Goal: Information Seeking & Learning: Learn about a topic

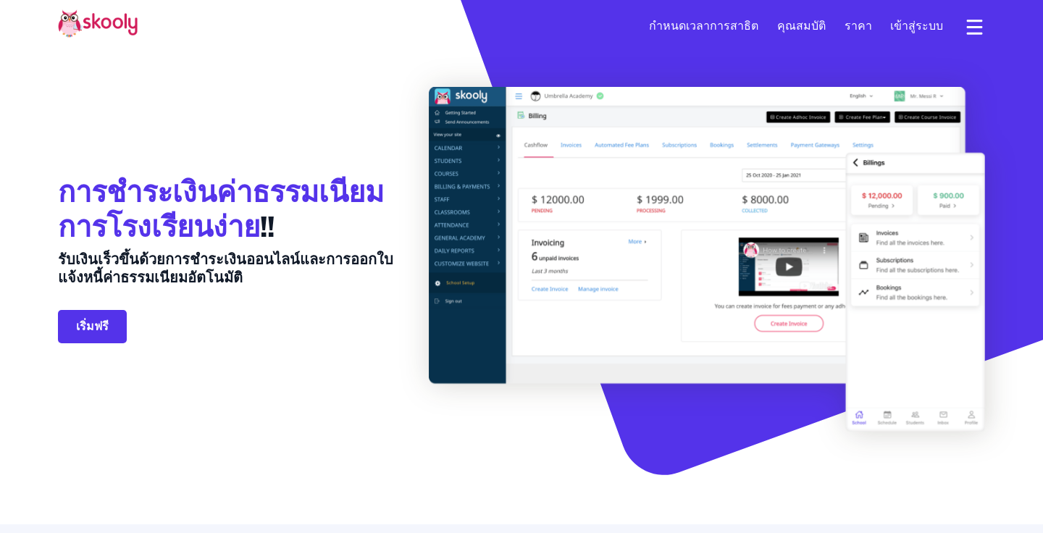
select select "th"
select select "66"
select select "[GEOGRAPHIC_DATA]"
select select "[GEOGRAPHIC_DATA]/[GEOGRAPHIC_DATA]"
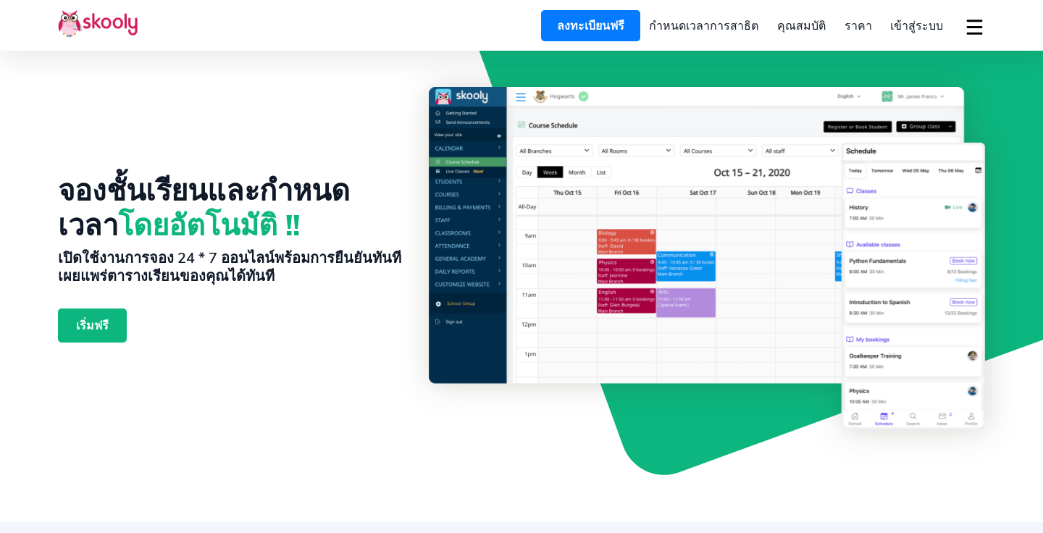
select select "th"
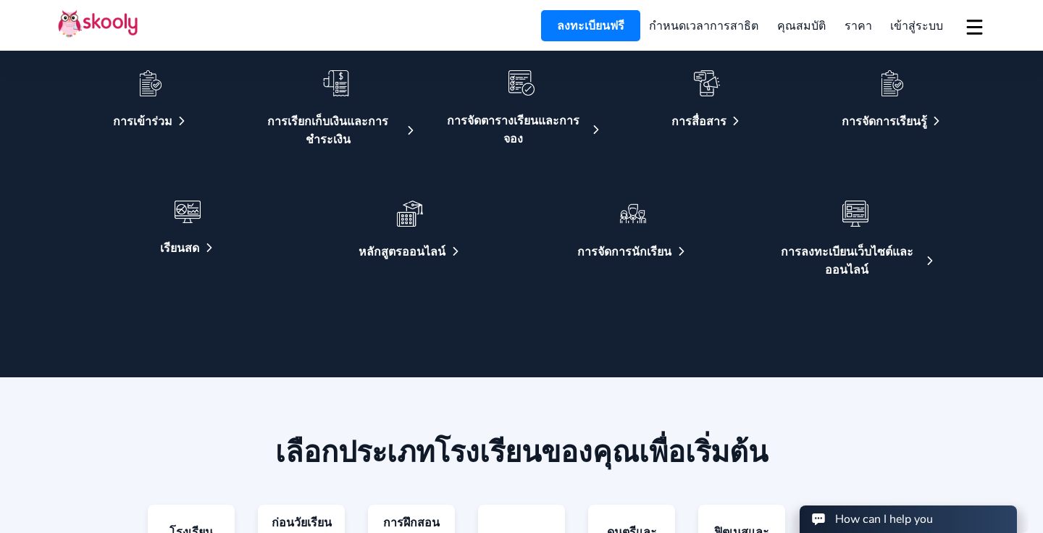
select select "66"
select select "[GEOGRAPHIC_DATA]"
select select "[GEOGRAPHIC_DATA]/[GEOGRAPHIC_DATA]"
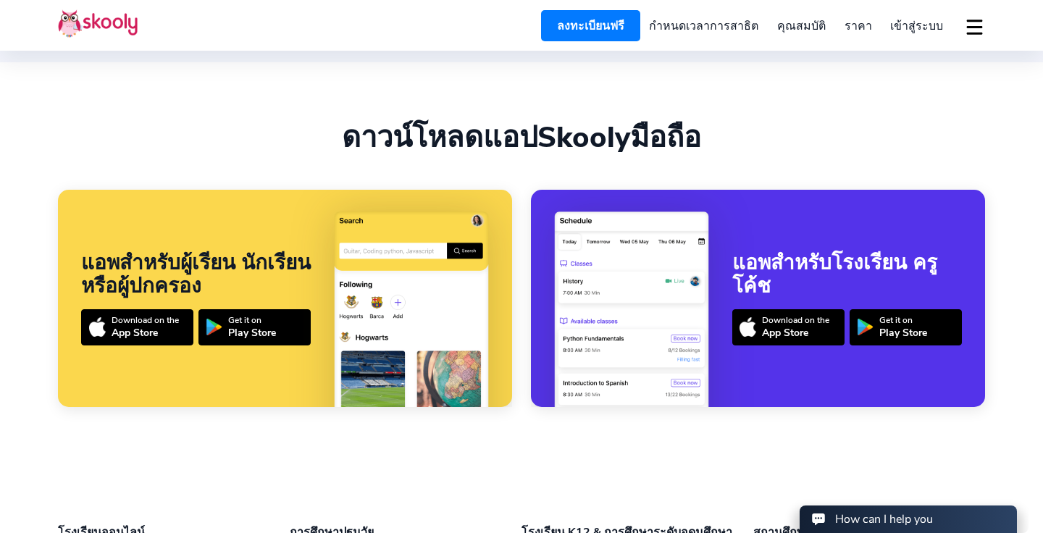
scroll to position [3478, 0]
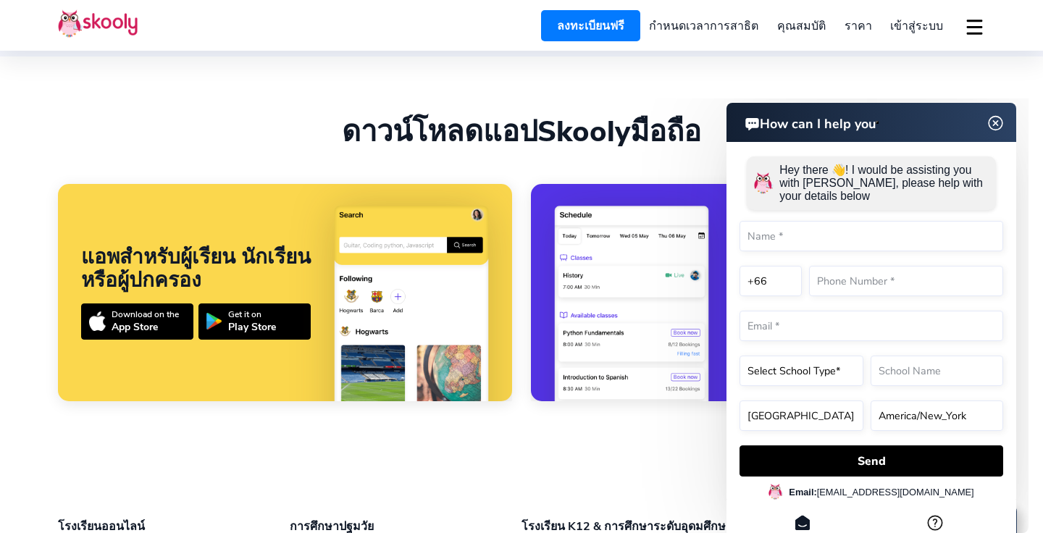
click at [996, 122] on img at bounding box center [996, 123] width 28 height 18
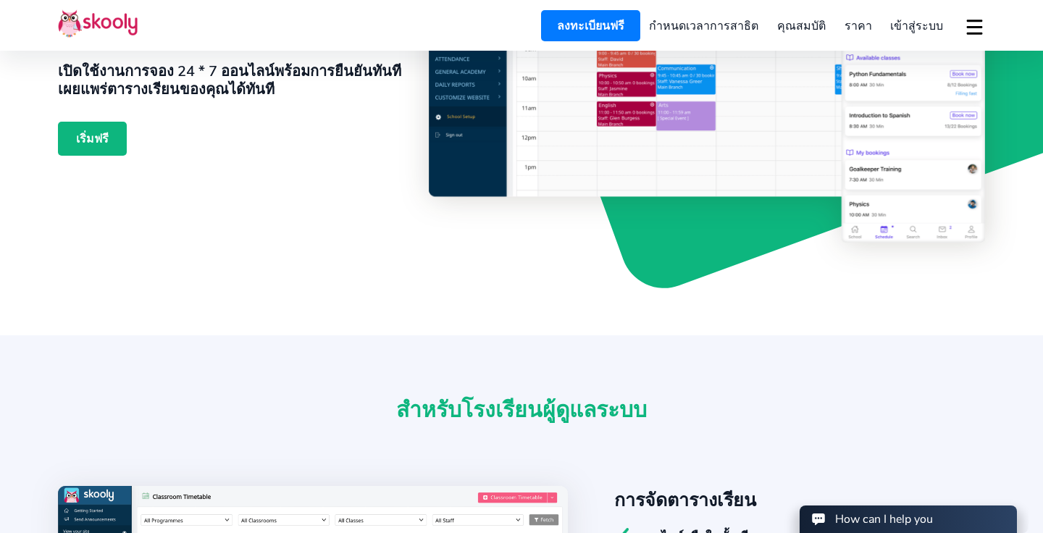
scroll to position [186, 0]
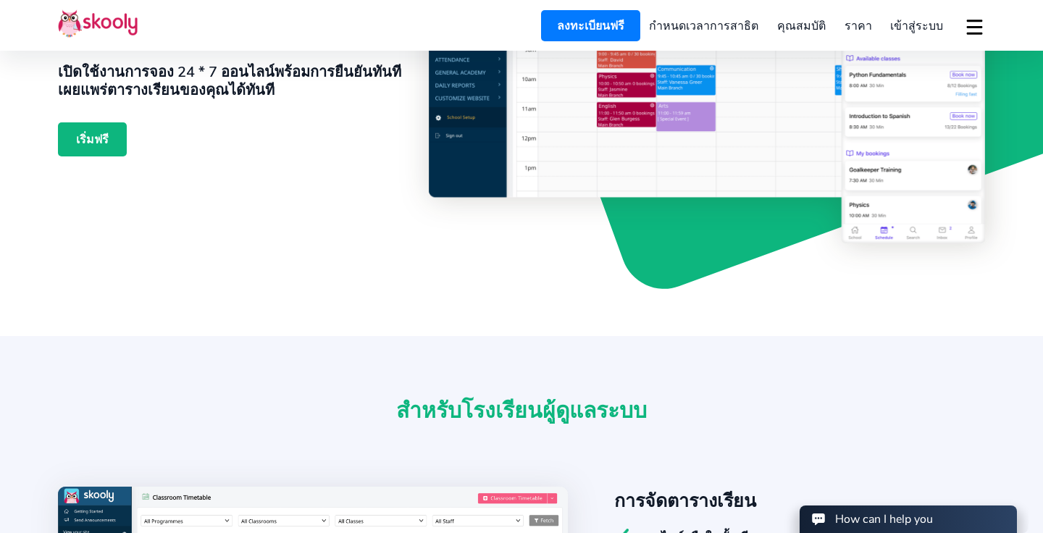
click at [352, 211] on div "จองชั้นเรียนและกำหนดเวลา โดยอัตโนมัติ !! เปิดใช้งานการจอง 24 * 7 ออนไลน์พร้อมกา…" at bounding box center [243, 72] width 371 height 343
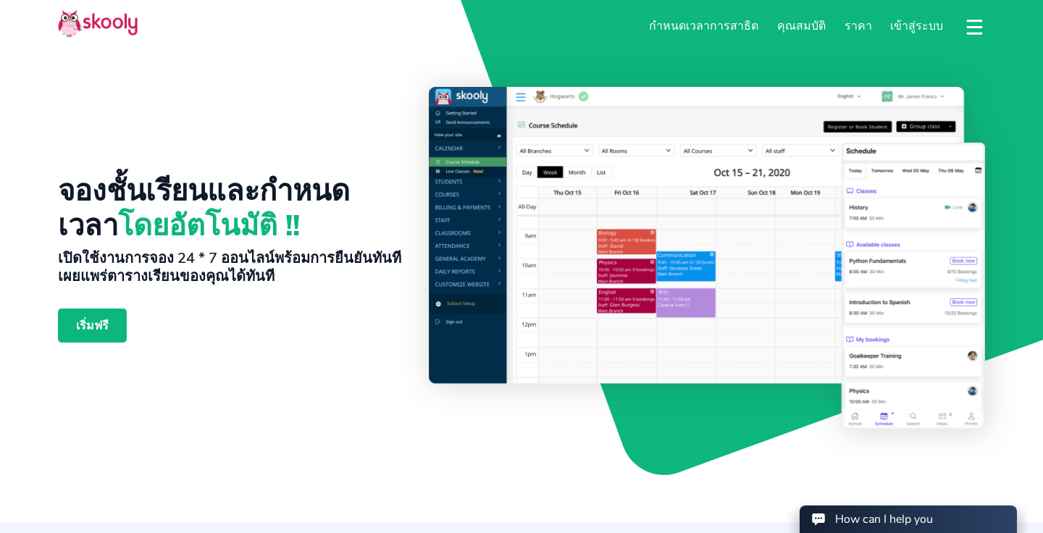
scroll to position [0, 0]
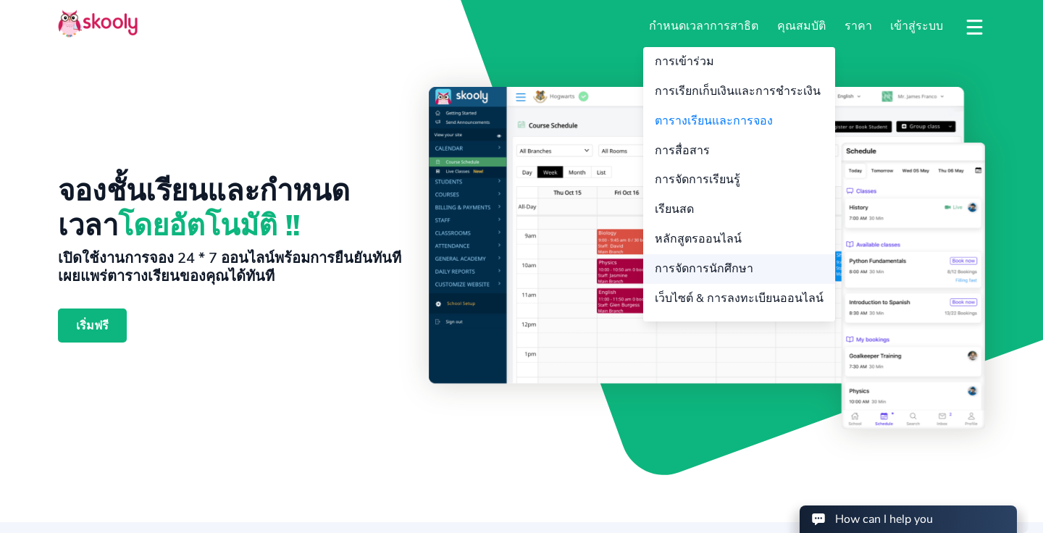
click at [756, 267] on link "การจัดการนักศึกษา" at bounding box center [739, 269] width 192 height 30
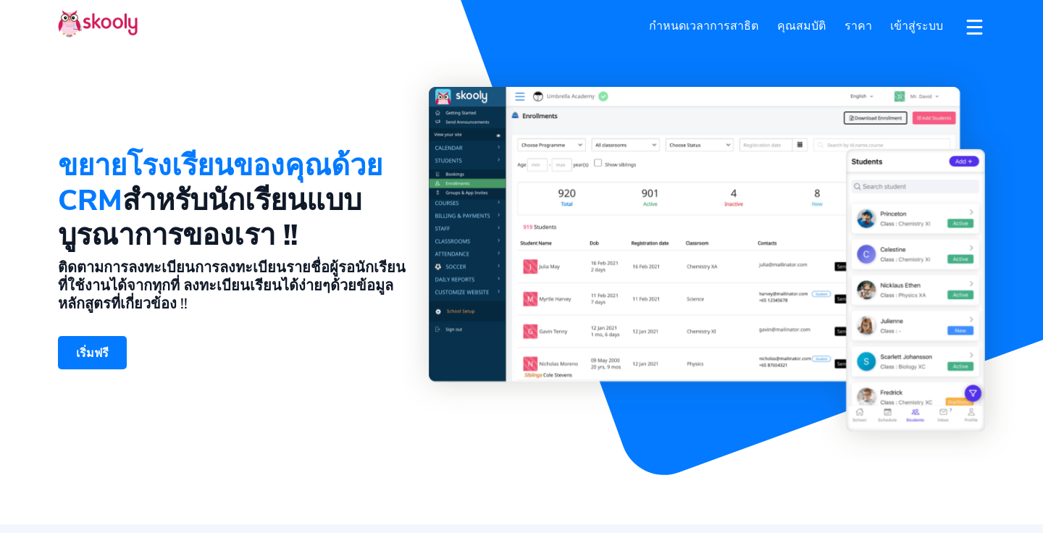
select select "th"
select select "66"
select select "[GEOGRAPHIC_DATA]"
select select "[GEOGRAPHIC_DATA]/[GEOGRAPHIC_DATA]"
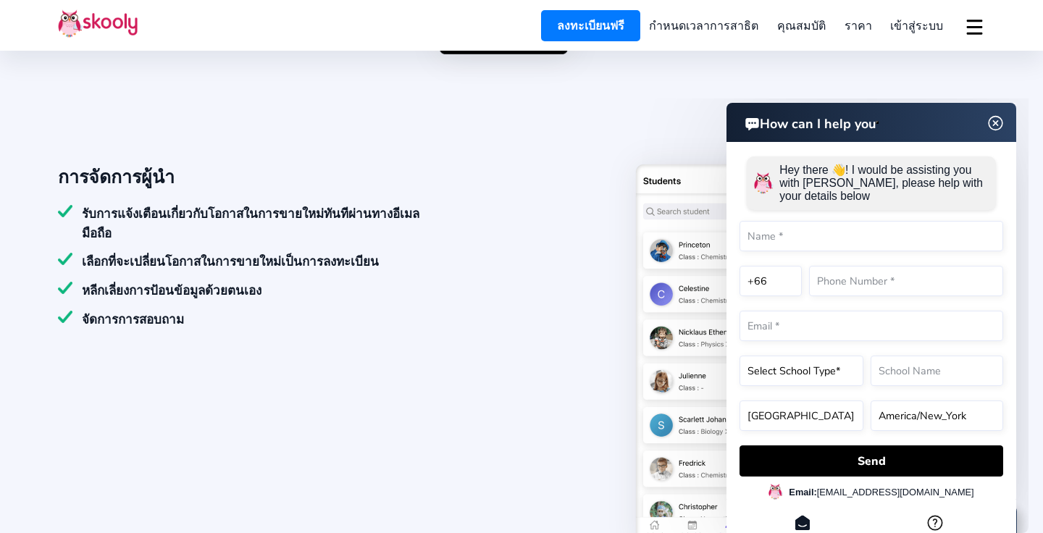
scroll to position [936, 0]
click at [997, 124] on img at bounding box center [996, 123] width 28 height 18
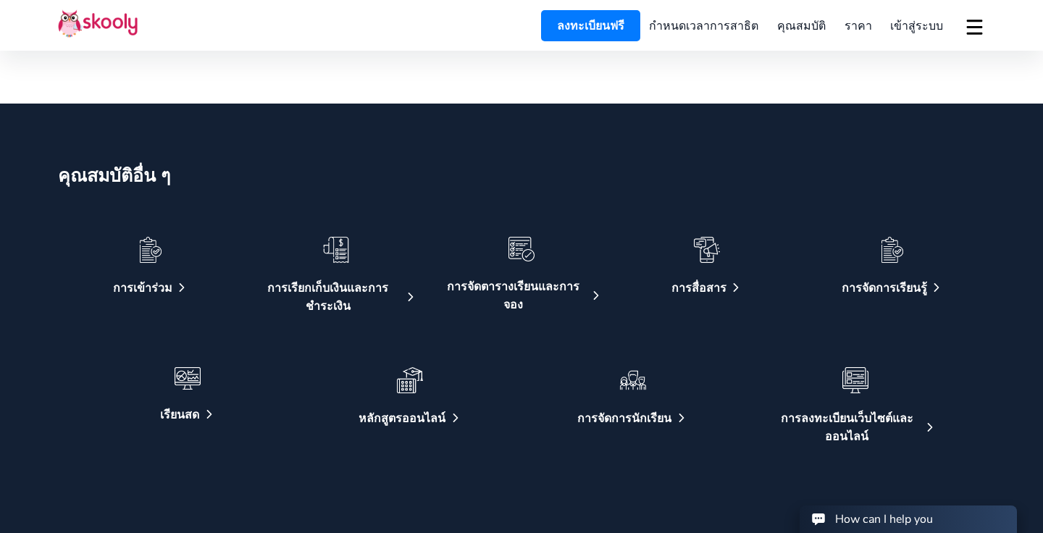
scroll to position [2657, 0]
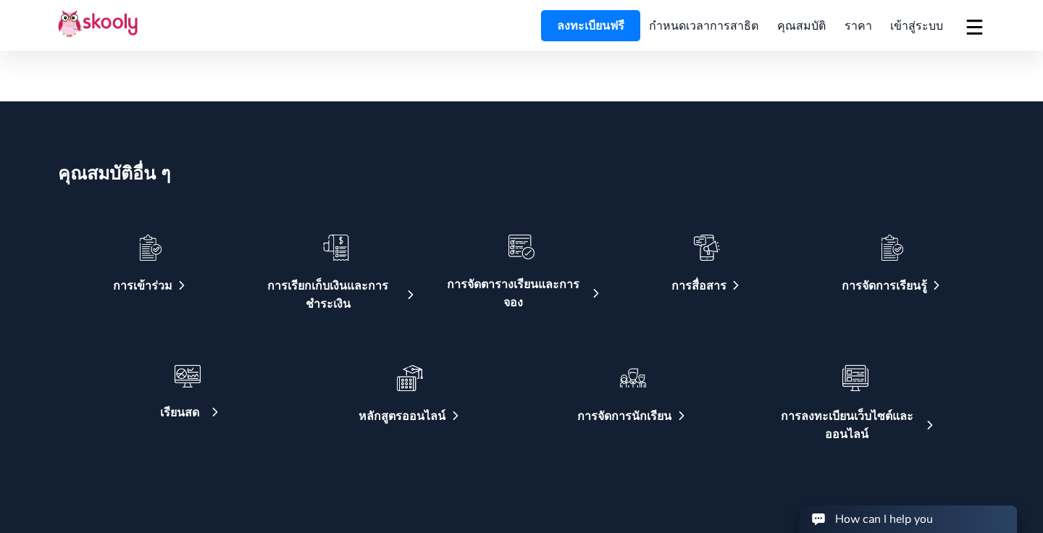
click at [191, 365] on img at bounding box center [188, 376] width 26 height 22
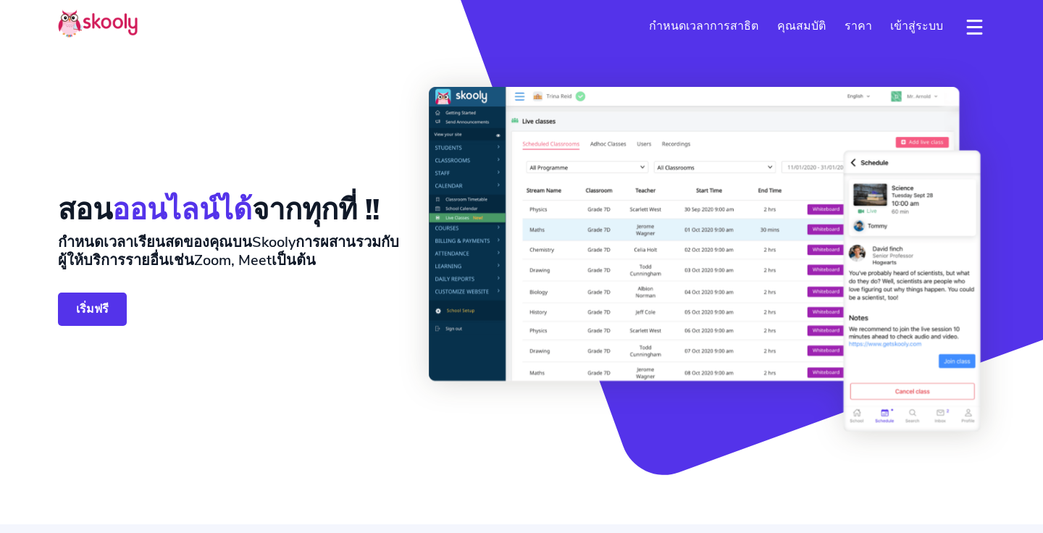
select select "th"
select select "66"
select select "[GEOGRAPHIC_DATA]"
select select "[GEOGRAPHIC_DATA]/[GEOGRAPHIC_DATA]"
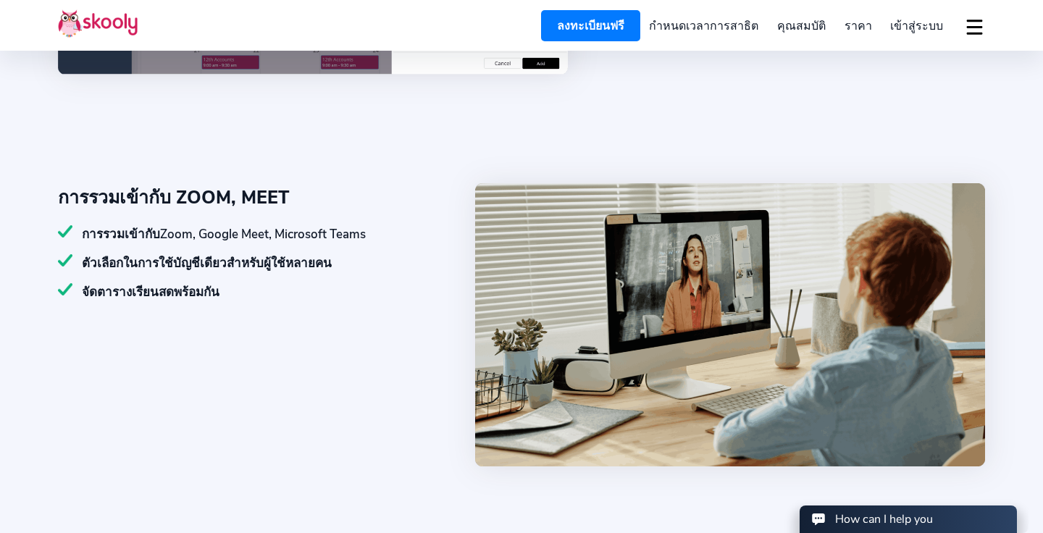
scroll to position [884, 0]
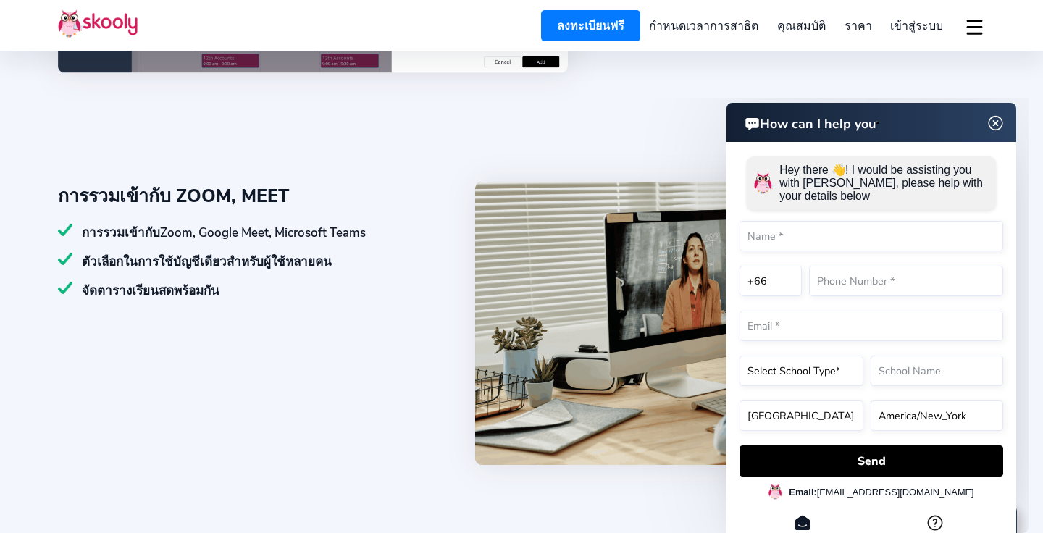
click at [992, 128] on img at bounding box center [996, 123] width 28 height 18
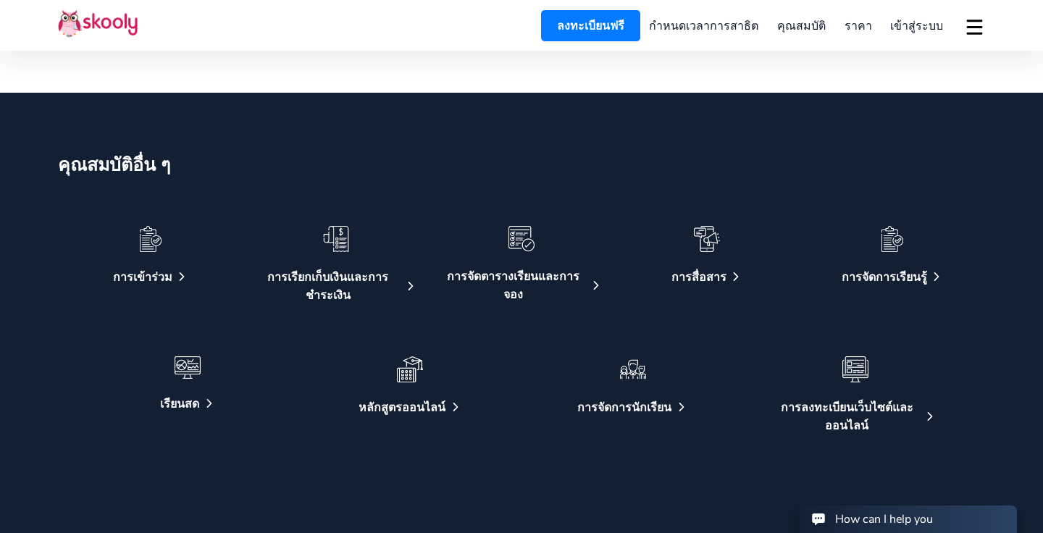
scroll to position [2423, 0]
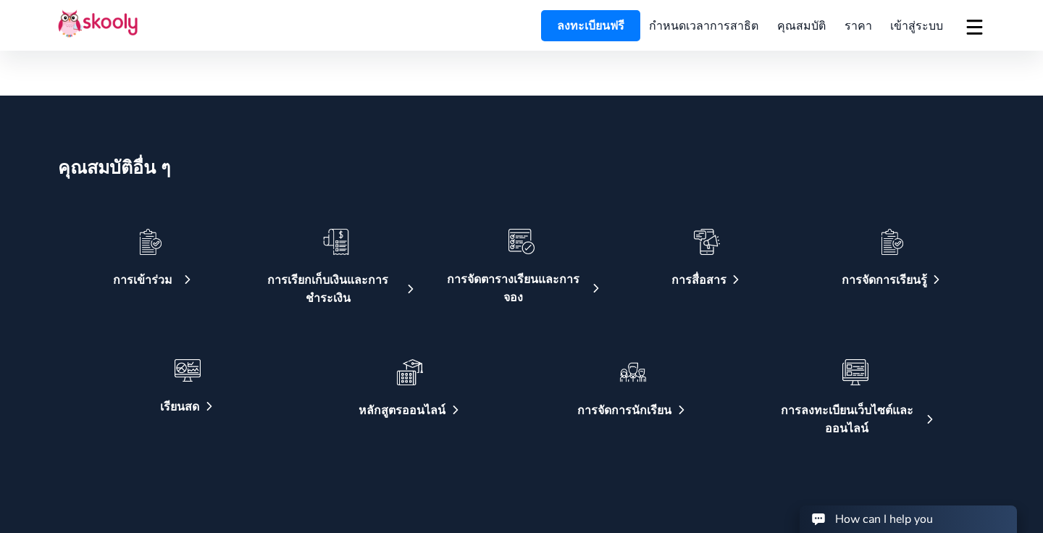
click at [159, 247] on img at bounding box center [151, 242] width 26 height 26
click at [342, 236] on img at bounding box center [336, 242] width 26 height 26
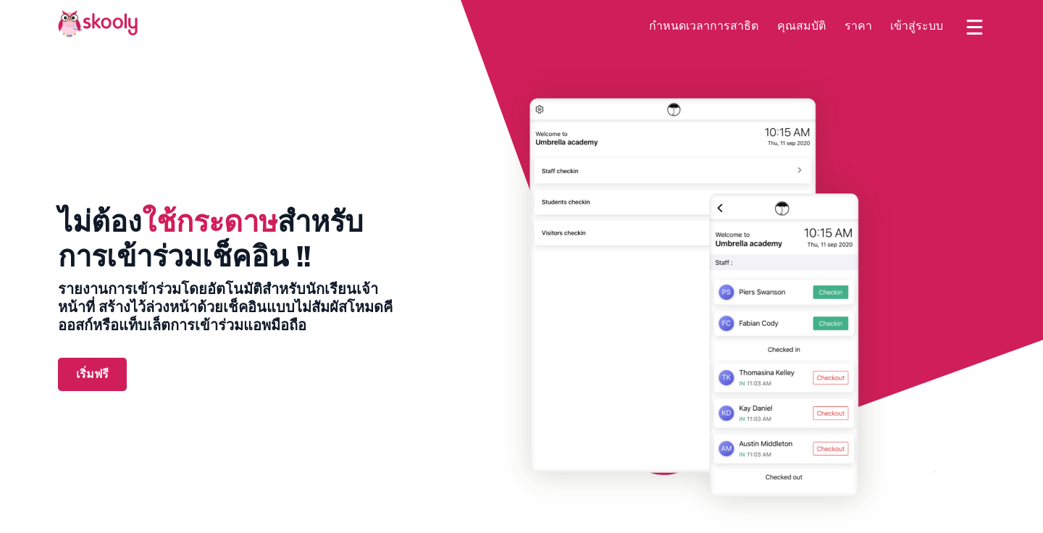
select select "th"
select select "66"
select select "[GEOGRAPHIC_DATA]"
select select "[GEOGRAPHIC_DATA]/[GEOGRAPHIC_DATA]"
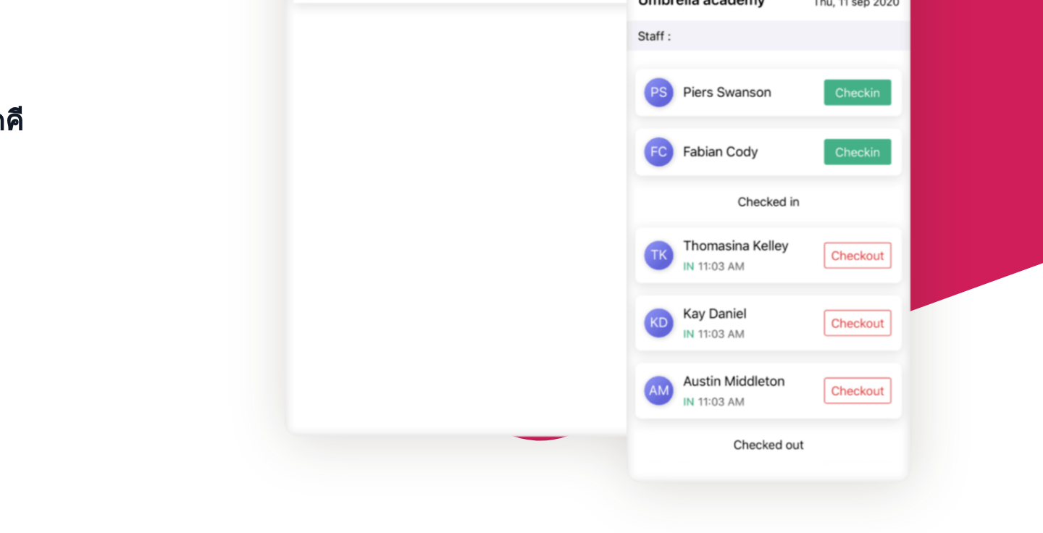
scroll to position [117, 0]
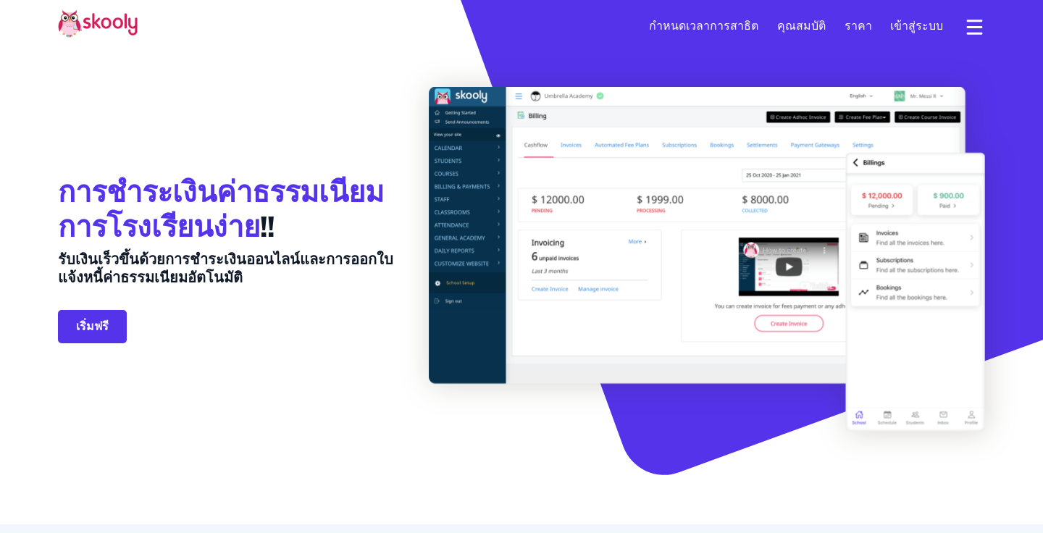
select select "th"
select select "66"
select select "[GEOGRAPHIC_DATA]"
select select "[GEOGRAPHIC_DATA]/[GEOGRAPHIC_DATA]"
click at [346, 366] on div "การชำระเงินค่าธรรมเนียมการโรงเรียนง่าย !! รับเงินเร็วขึ้นด้วยการชำระเงินออนไลน์…" at bounding box center [243, 259] width 371 height 345
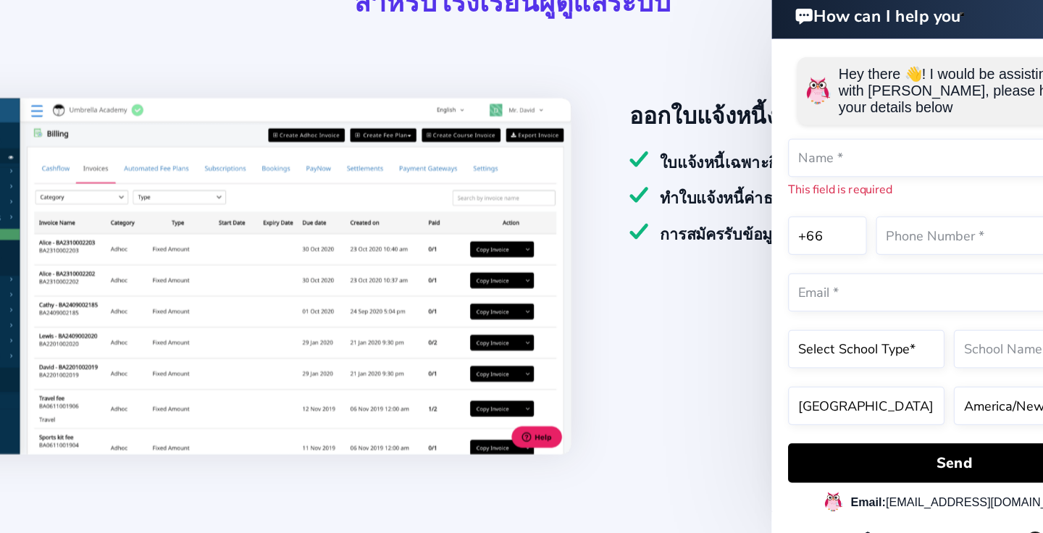
scroll to position [542, 0]
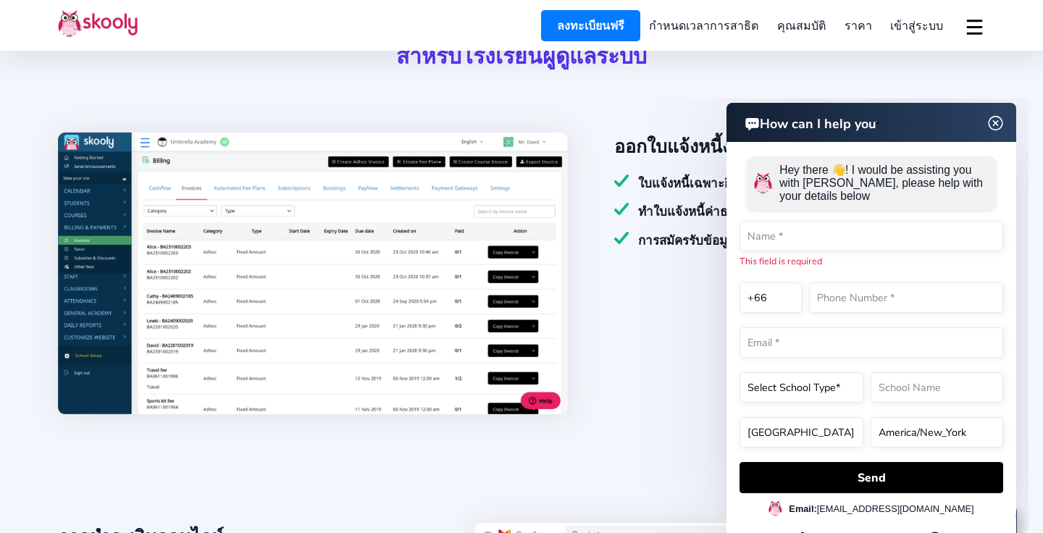
click at [994, 125] on img at bounding box center [996, 123] width 28 height 18
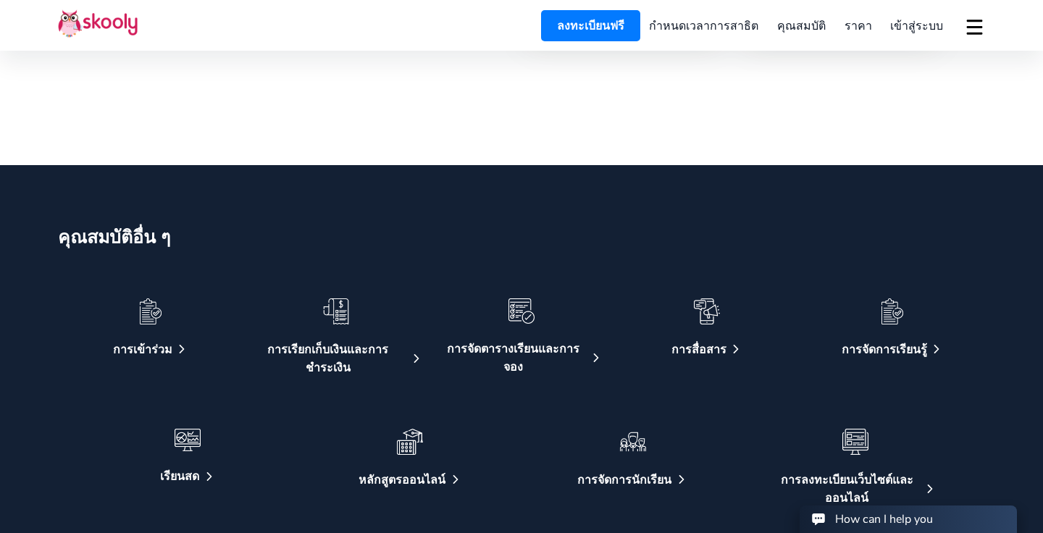
scroll to position [2389, 0]
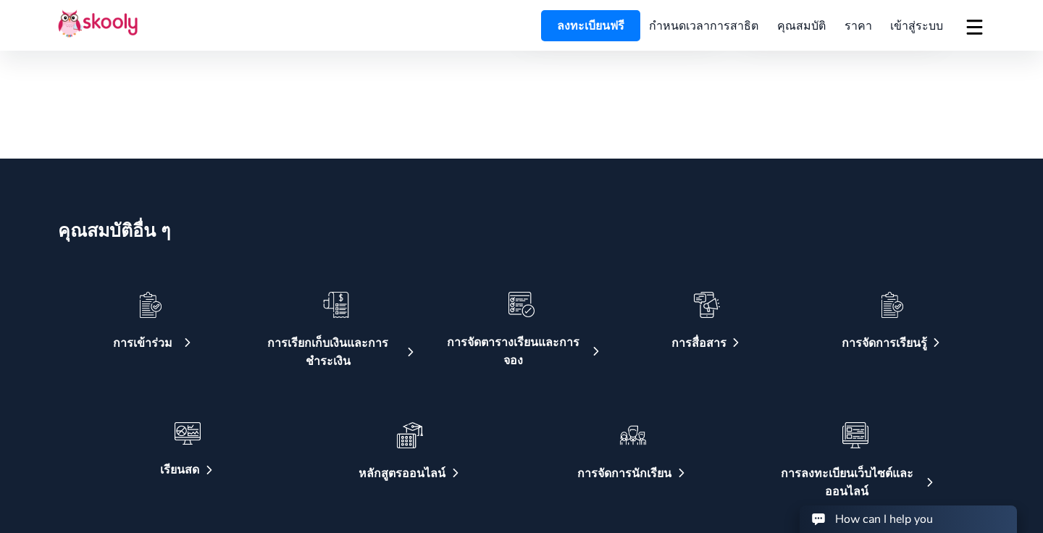
click at [148, 308] on img at bounding box center [151, 305] width 26 height 26
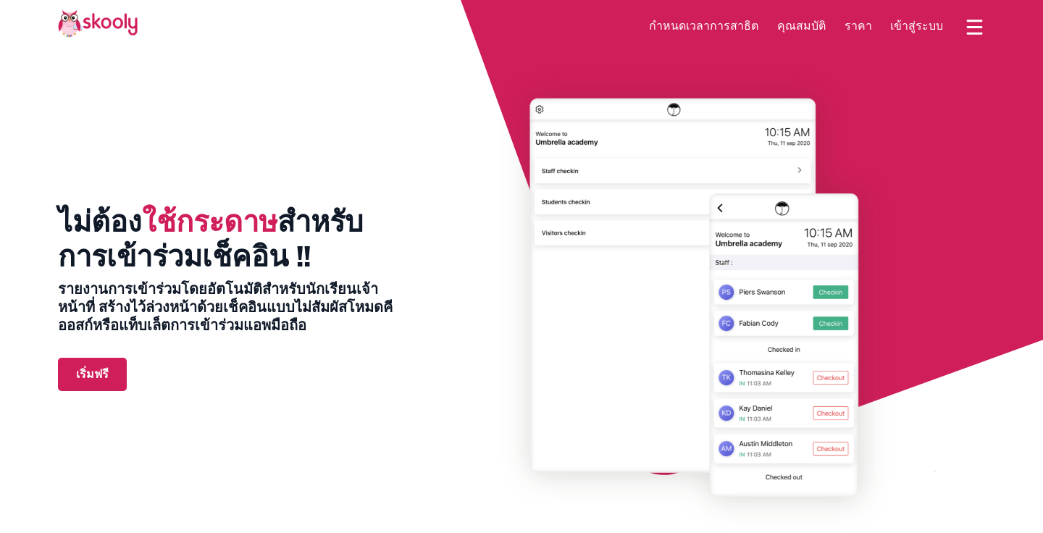
select select "th"
select select "66"
select select "[GEOGRAPHIC_DATA]"
select select "[GEOGRAPHIC_DATA]/[GEOGRAPHIC_DATA]"
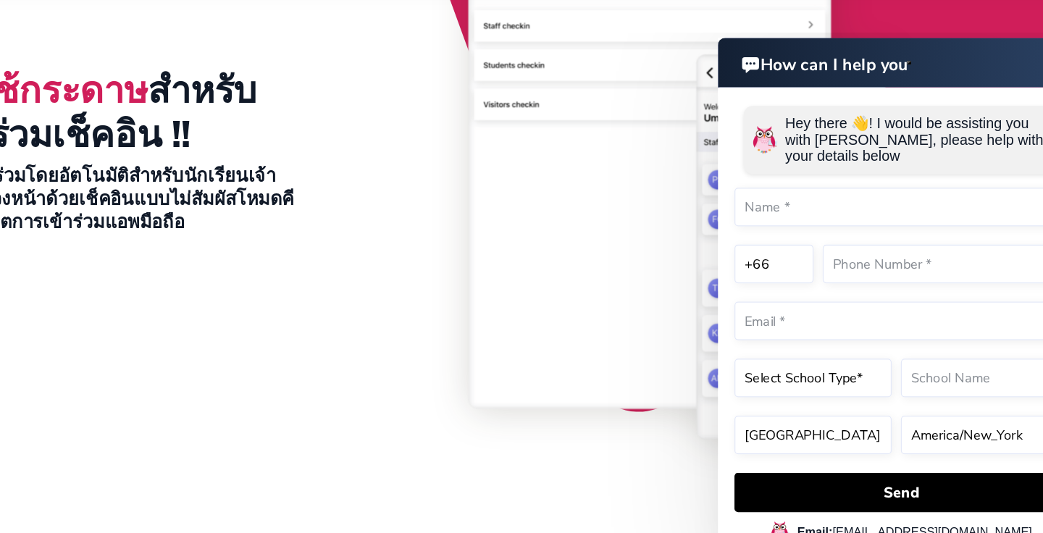
scroll to position [99, 0]
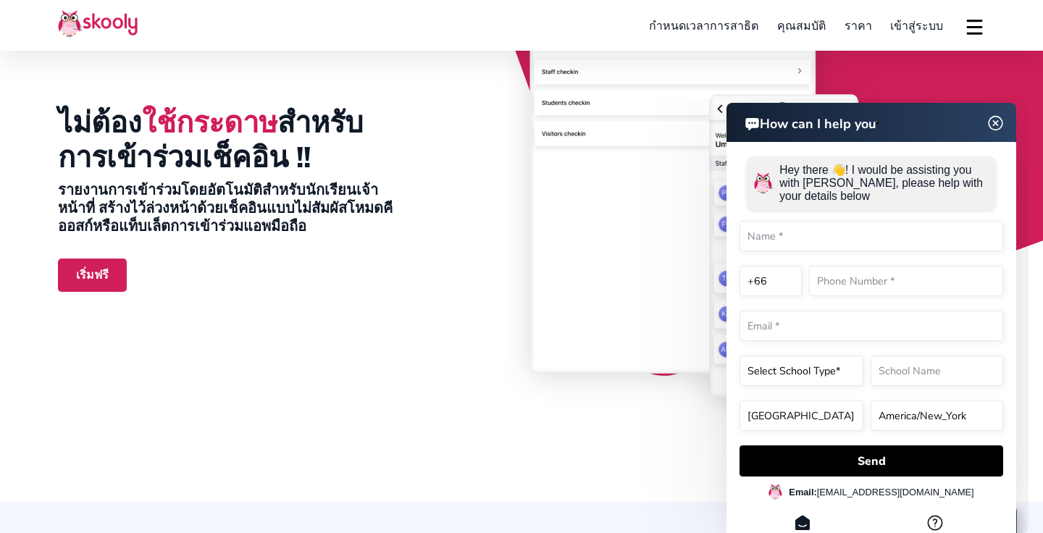
click at [997, 126] on img at bounding box center [996, 123] width 28 height 18
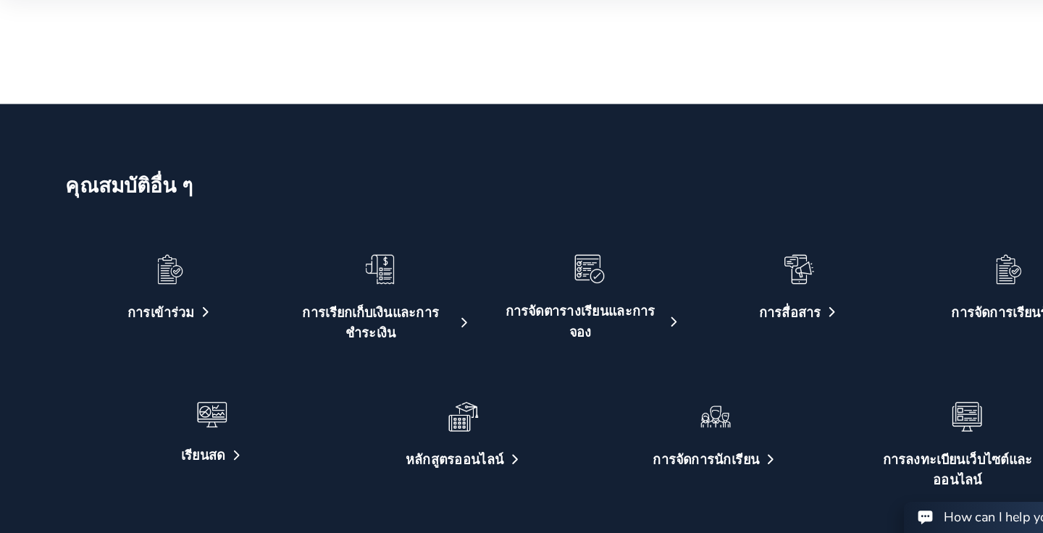
scroll to position [2653, 0]
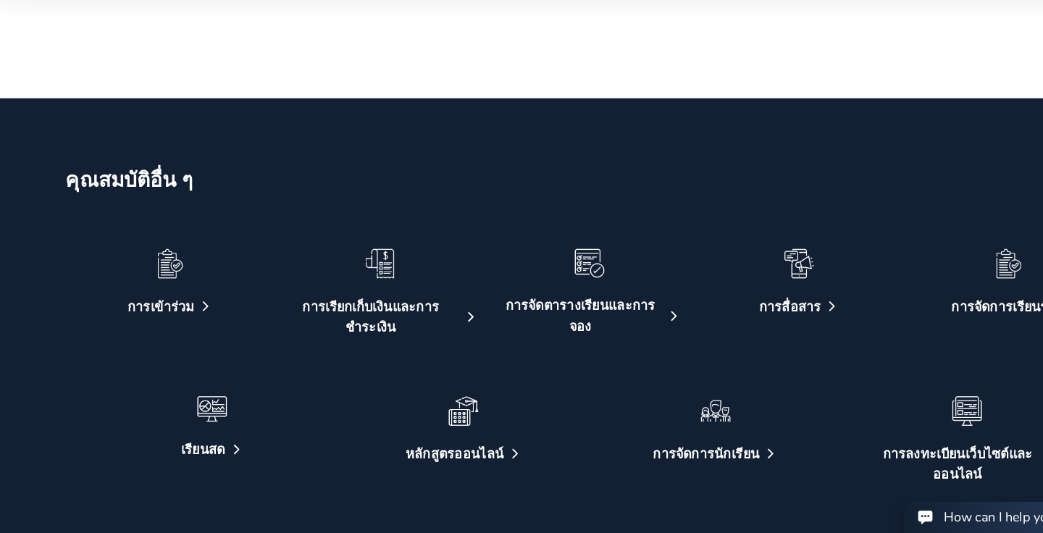
click at [343, 282] on img at bounding box center [336, 295] width 26 height 26
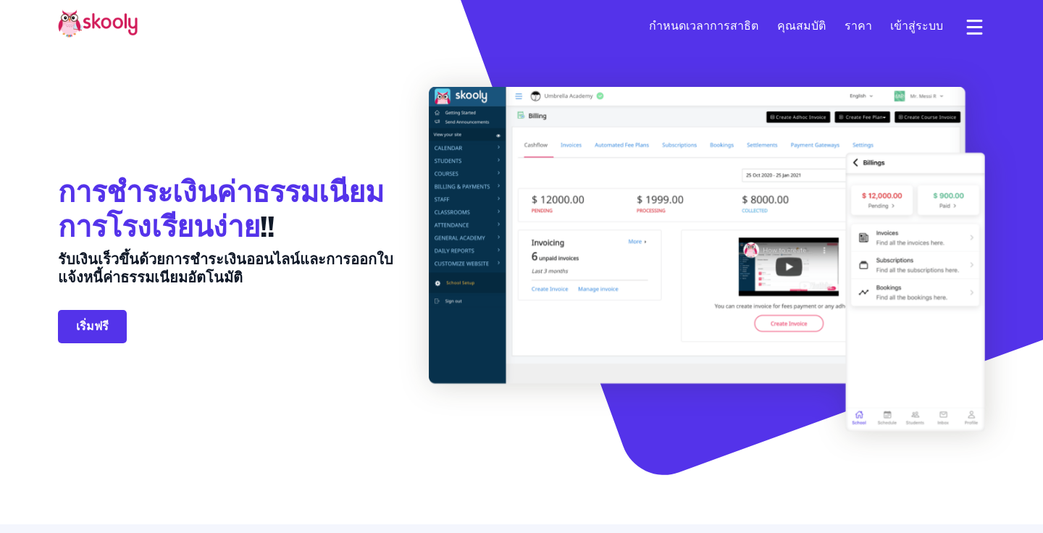
select select "th"
select select "66"
select select "[GEOGRAPHIC_DATA]"
select select "[GEOGRAPHIC_DATA]/[GEOGRAPHIC_DATA]"
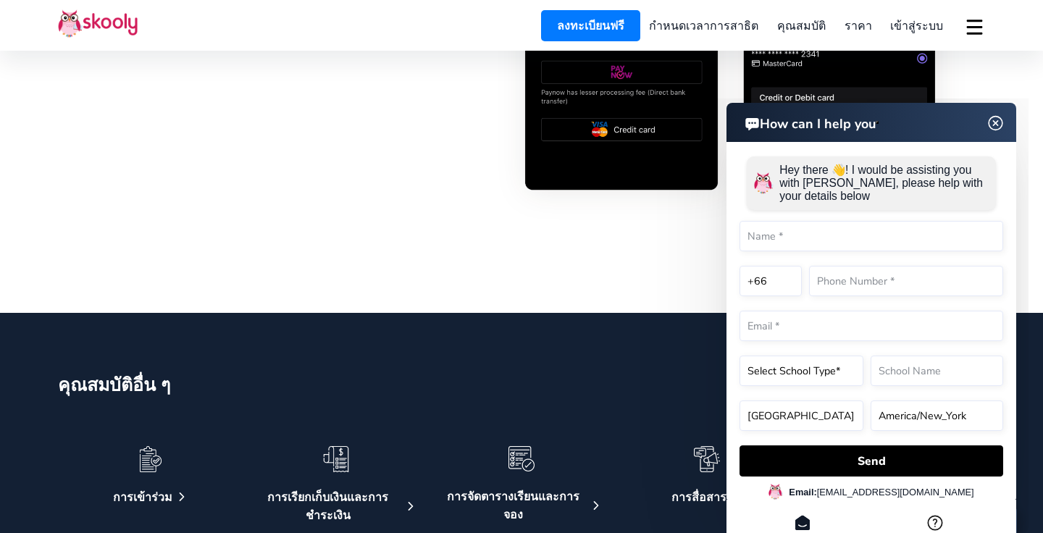
scroll to position [2273, 0]
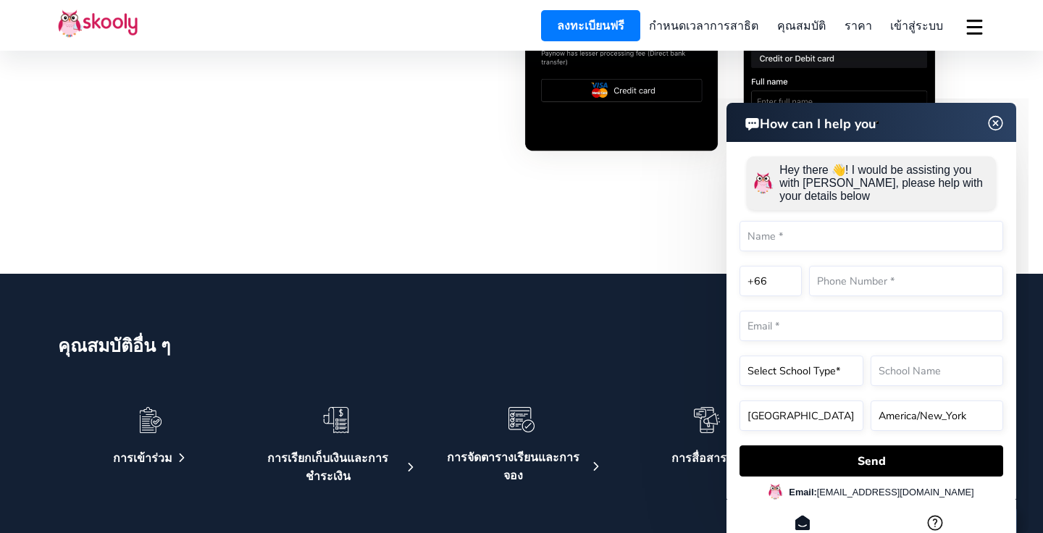
click at [1001, 125] on img at bounding box center [996, 123] width 28 height 18
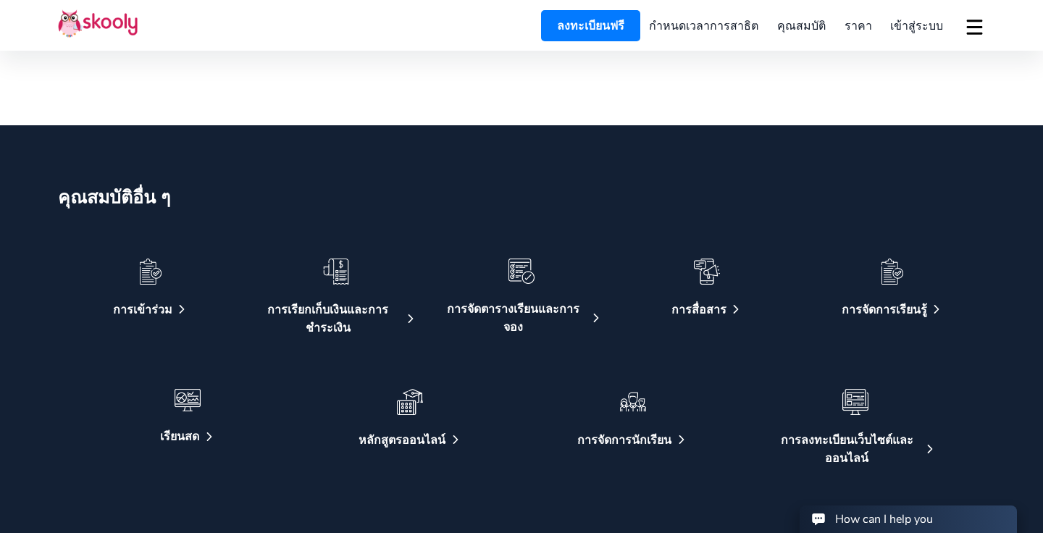
scroll to position [2437, 0]
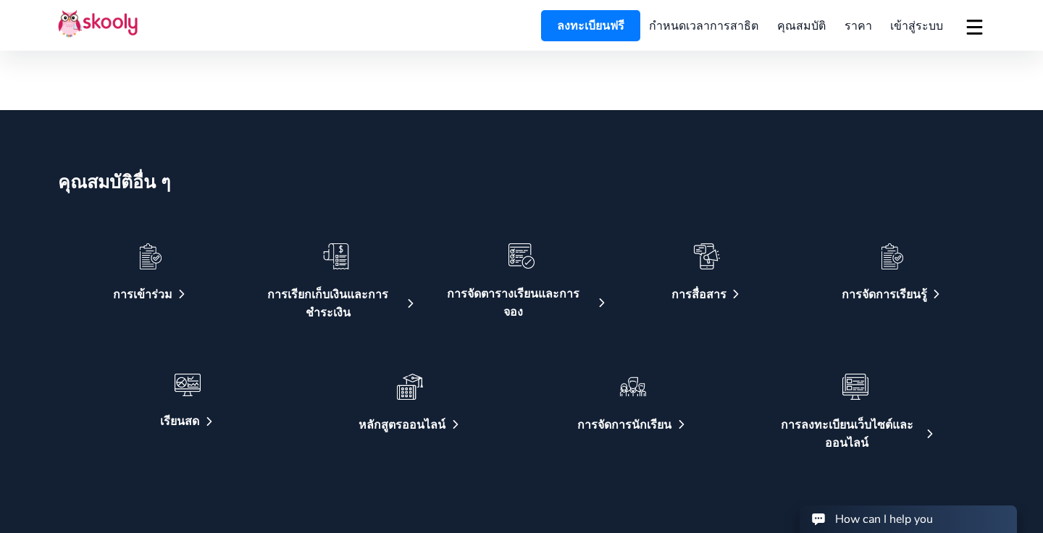
click at [526, 264] on img at bounding box center [521, 255] width 26 height 25
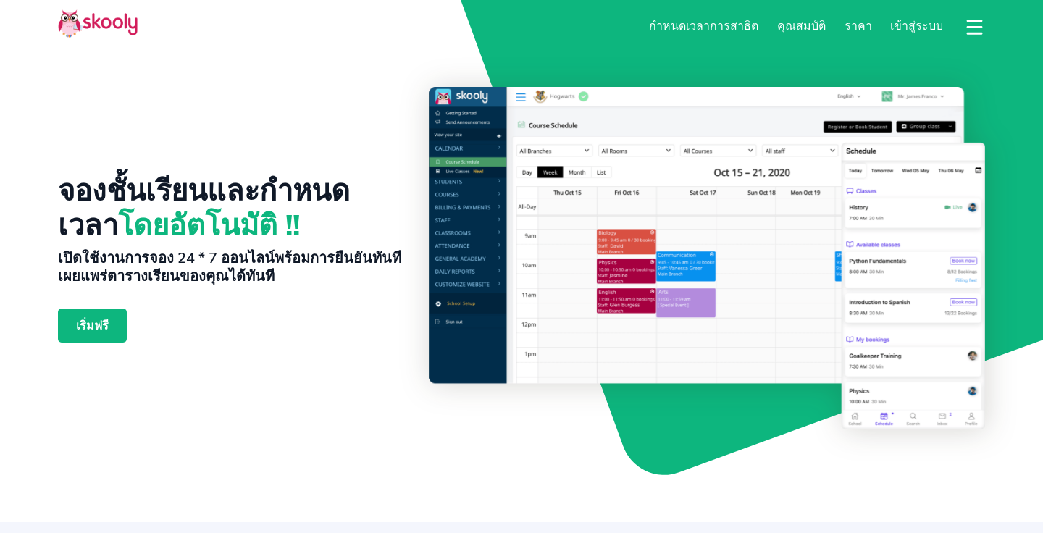
select select "th"
select select "66"
select select "[GEOGRAPHIC_DATA]"
select select "[GEOGRAPHIC_DATA]/[GEOGRAPHIC_DATA]"
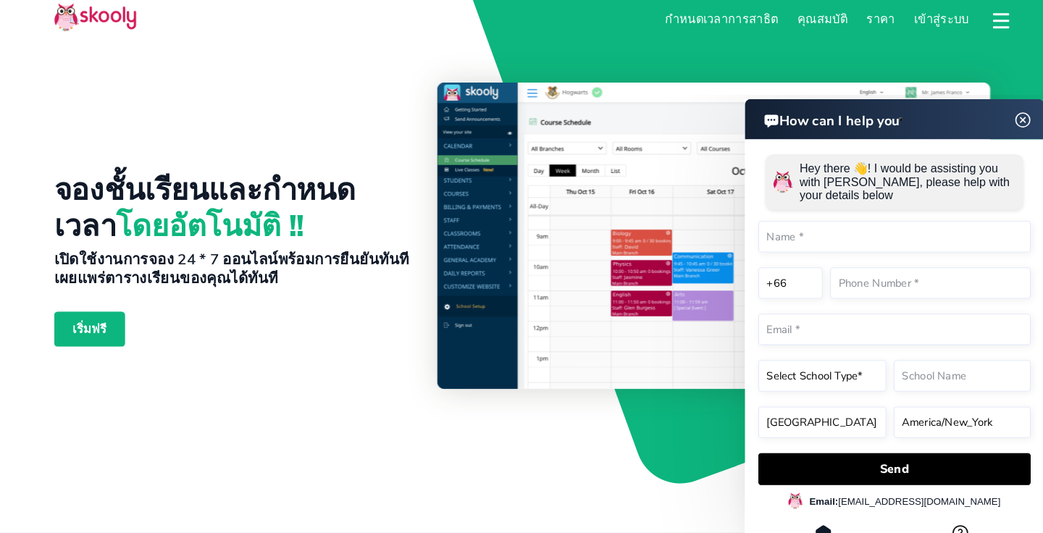
click at [1018, 122] on img at bounding box center [1011, 119] width 28 height 18
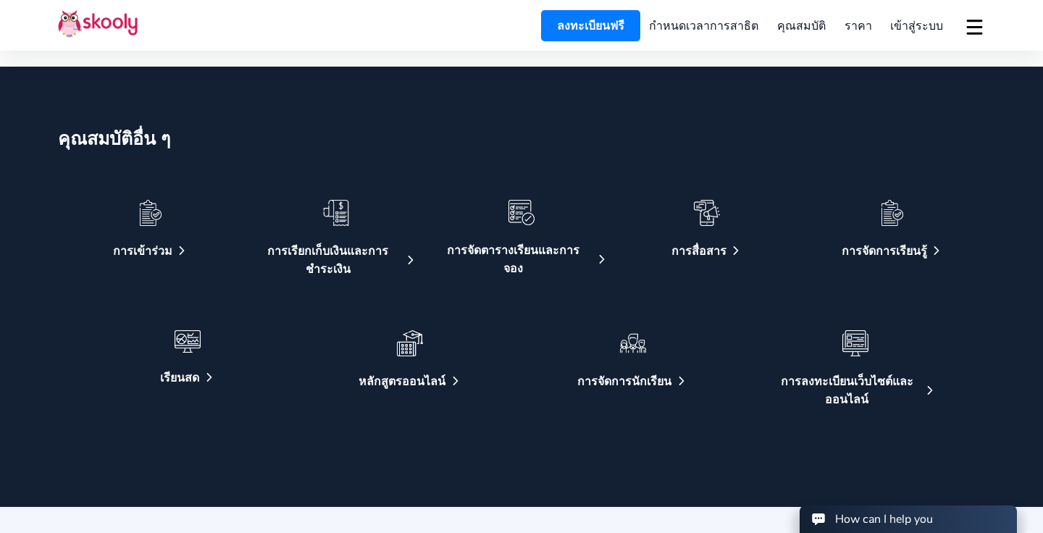
scroll to position [2447, 0]
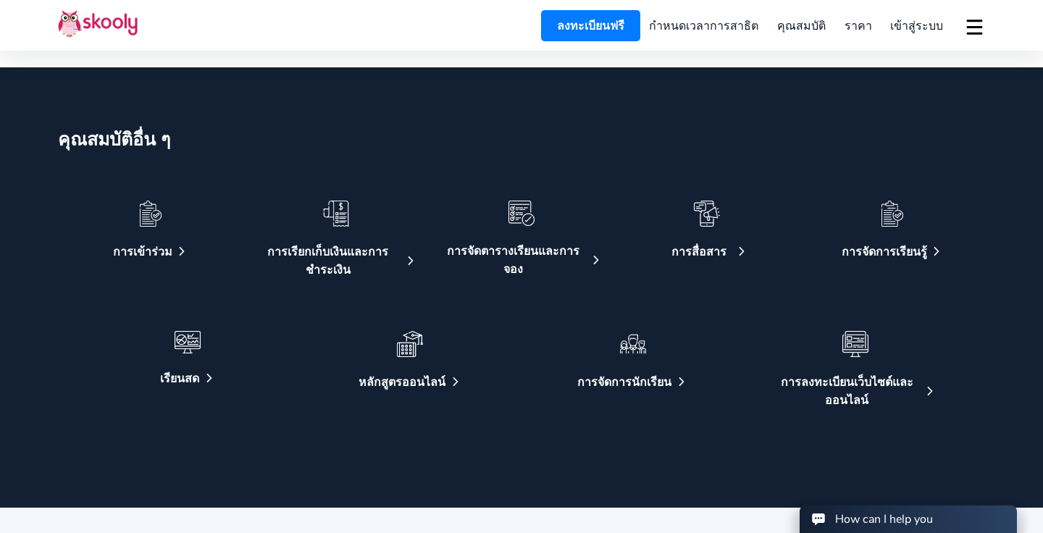
click at [718, 207] on img at bounding box center [707, 214] width 26 height 26
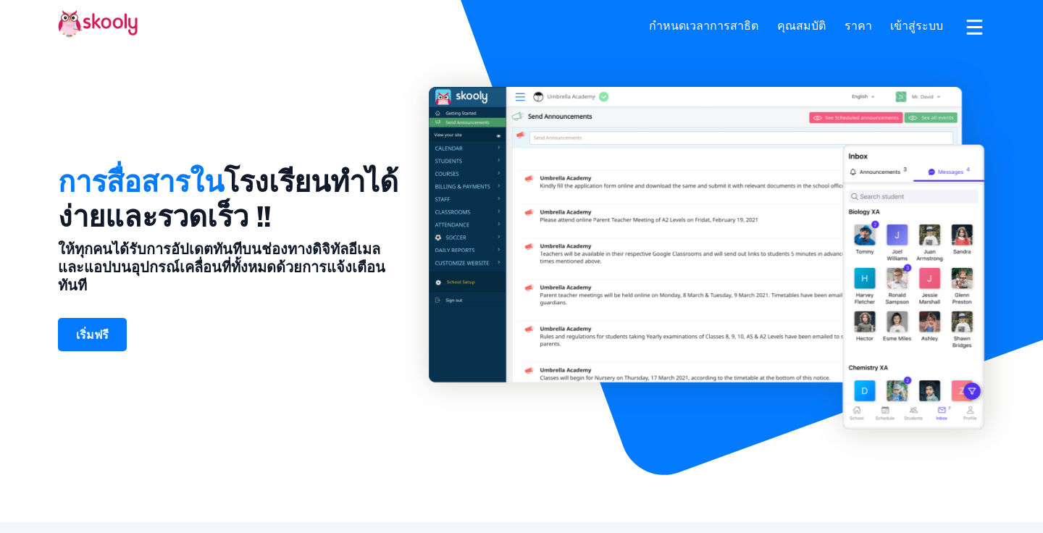
select select "th"
select select "66"
select select "[GEOGRAPHIC_DATA]"
select select "[GEOGRAPHIC_DATA]/[GEOGRAPHIC_DATA]"
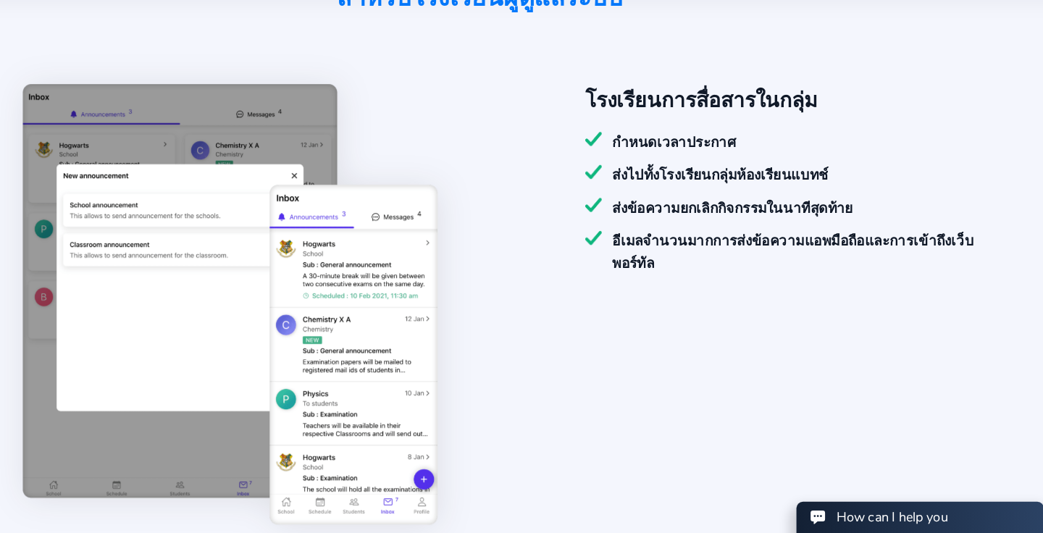
scroll to position [461, 0]
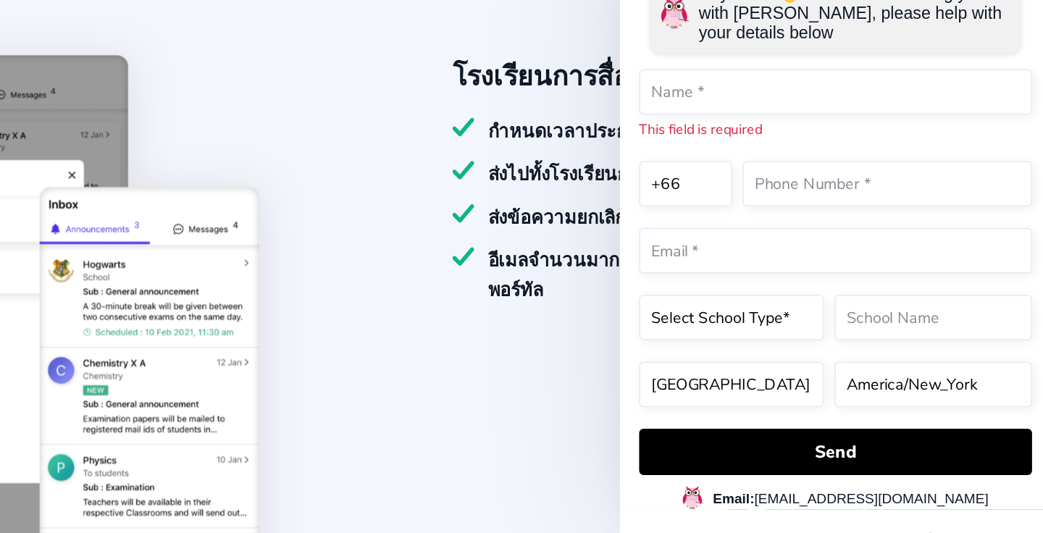
scroll to position [514, 0]
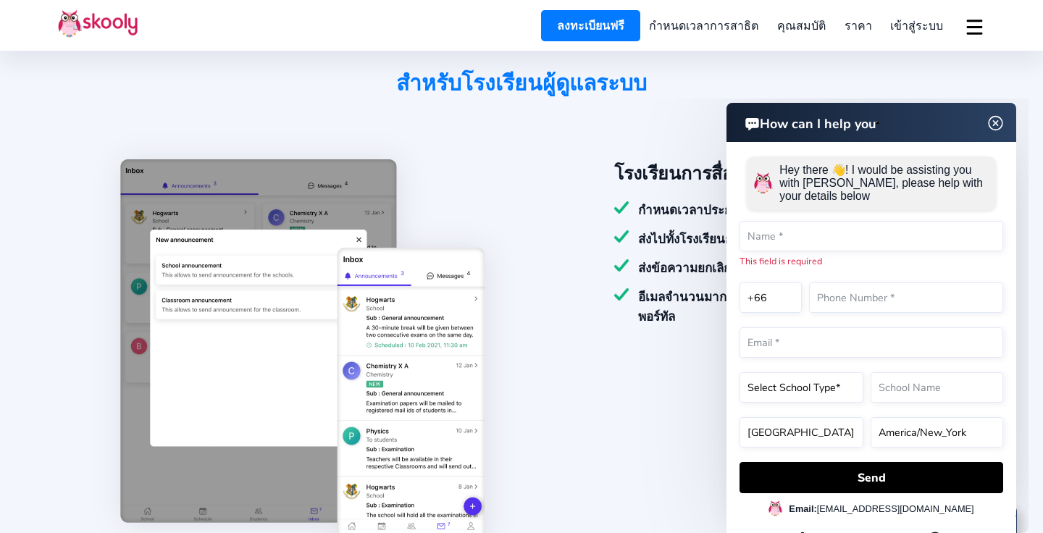
click at [996, 121] on img at bounding box center [996, 123] width 28 height 18
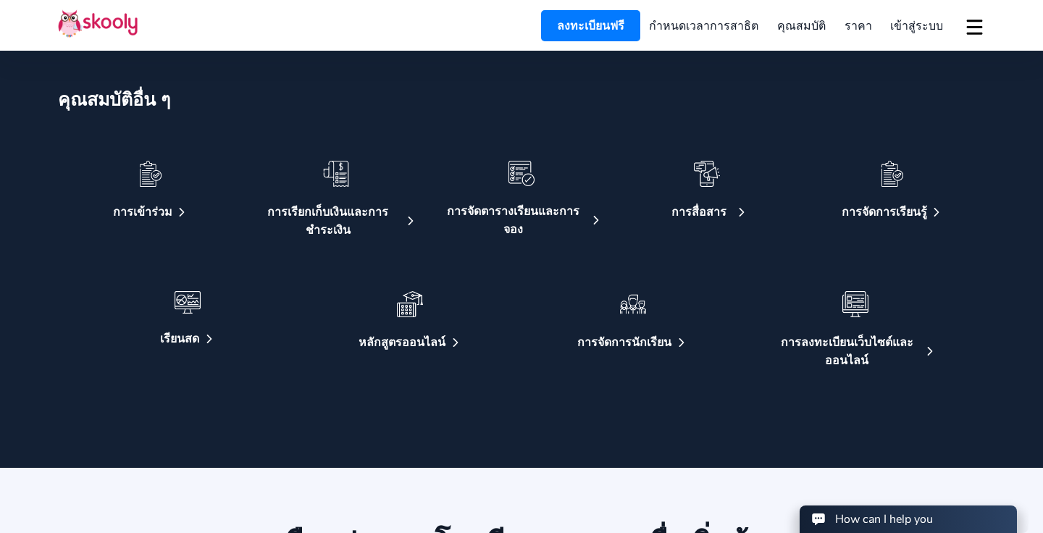
scroll to position [3081, 0]
click at [191, 301] on img at bounding box center [188, 302] width 26 height 22
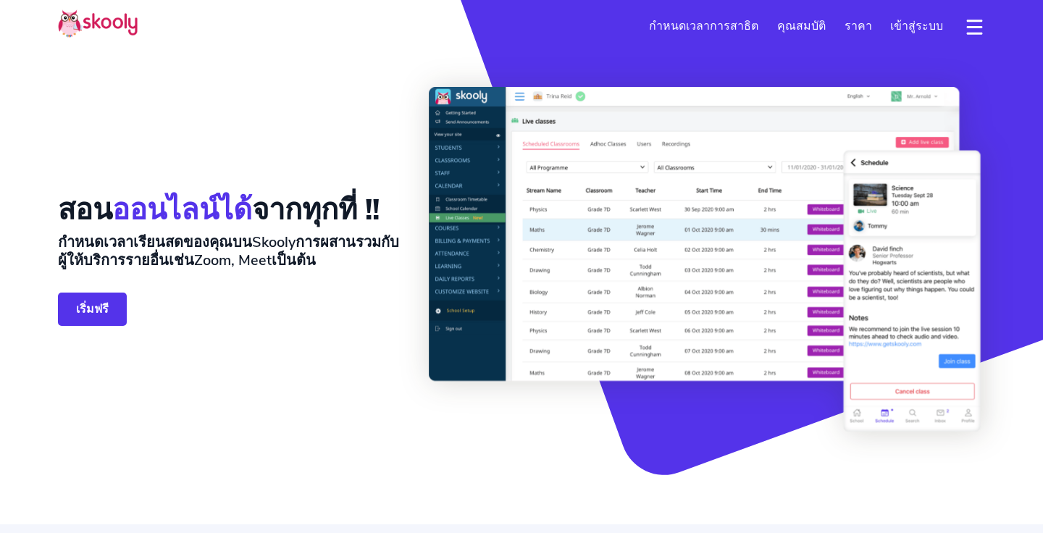
select select "th"
select select "66"
select select "[GEOGRAPHIC_DATA]"
select select "[GEOGRAPHIC_DATA]/[GEOGRAPHIC_DATA]"
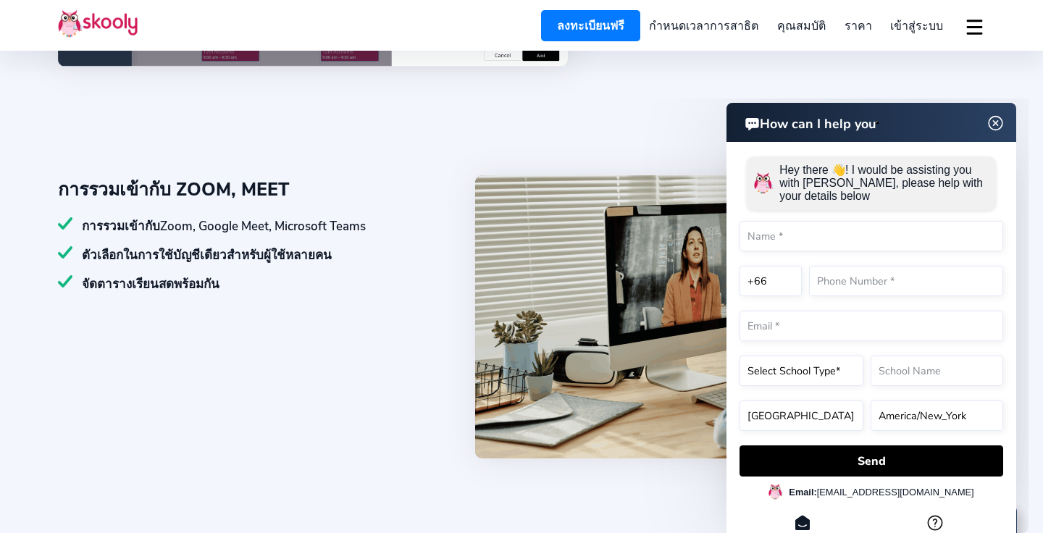
scroll to position [890, 0]
click at [998, 124] on img at bounding box center [996, 123] width 28 height 18
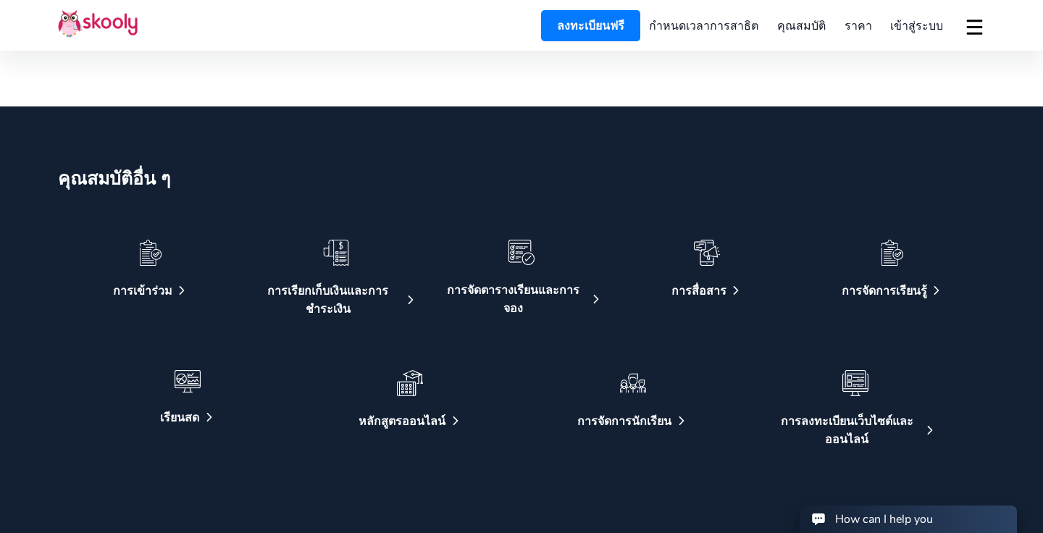
scroll to position [2428, 0]
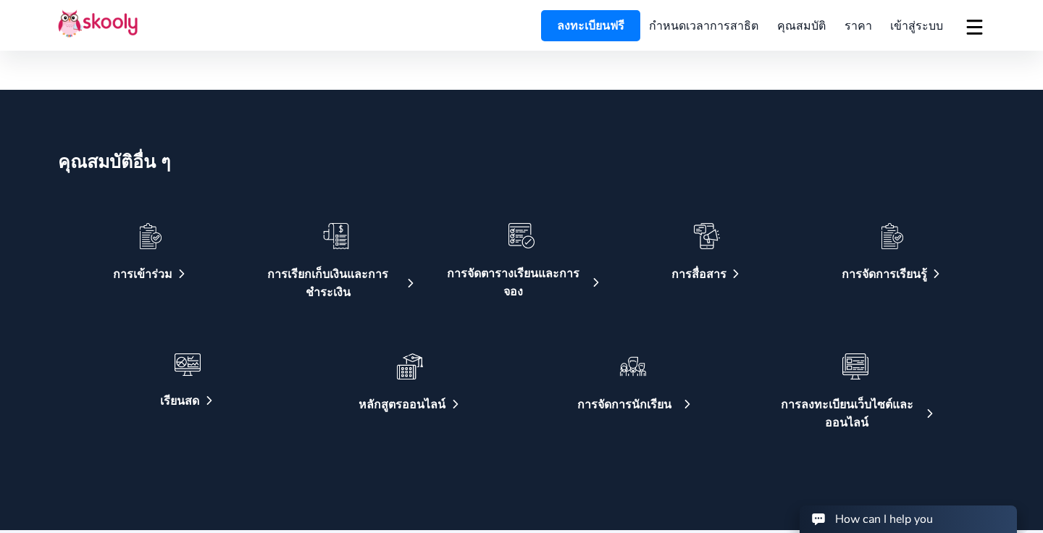
click at [640, 361] on img at bounding box center [633, 366] width 26 height 26
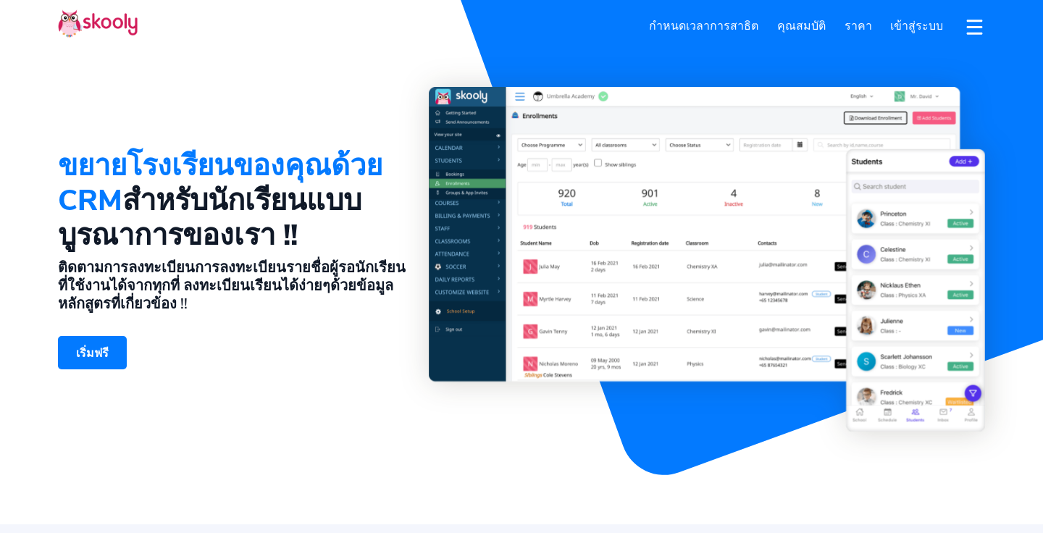
select select "th"
select select "66"
select select "[GEOGRAPHIC_DATA]"
select select "[GEOGRAPHIC_DATA]/[GEOGRAPHIC_DATA]"
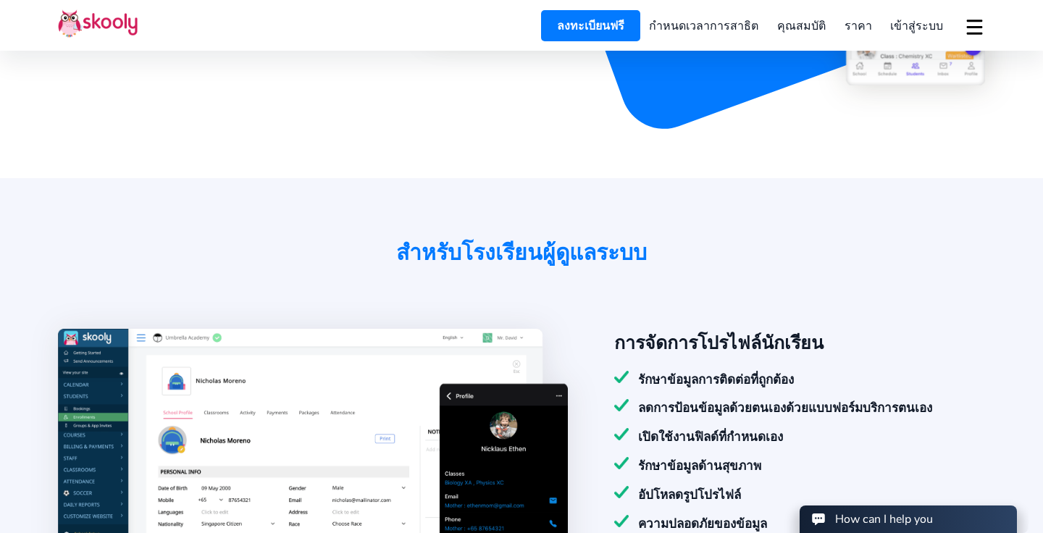
scroll to position [514, 0]
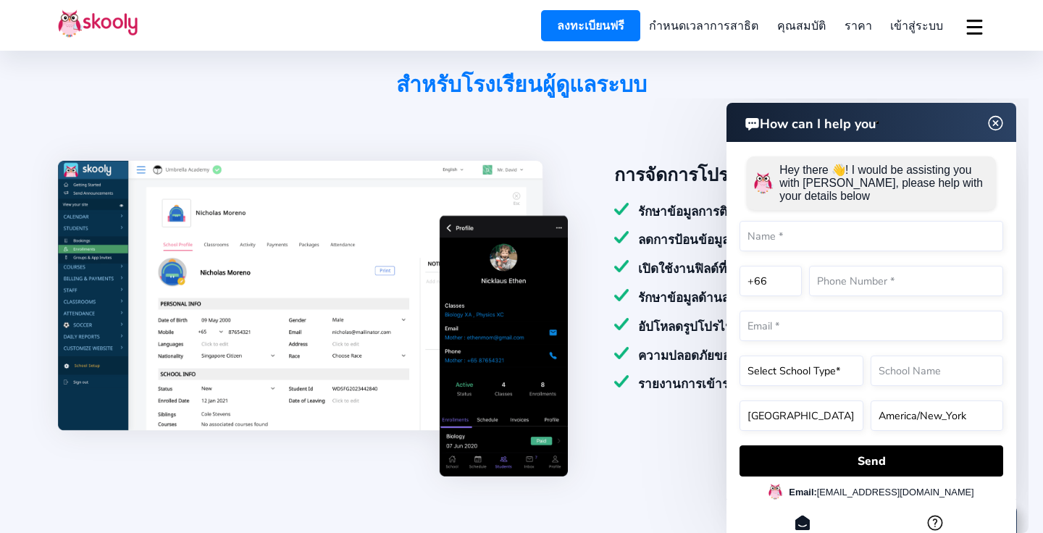
click at [995, 126] on img at bounding box center [996, 123] width 28 height 18
